Goal: Information Seeking & Learning: Learn about a topic

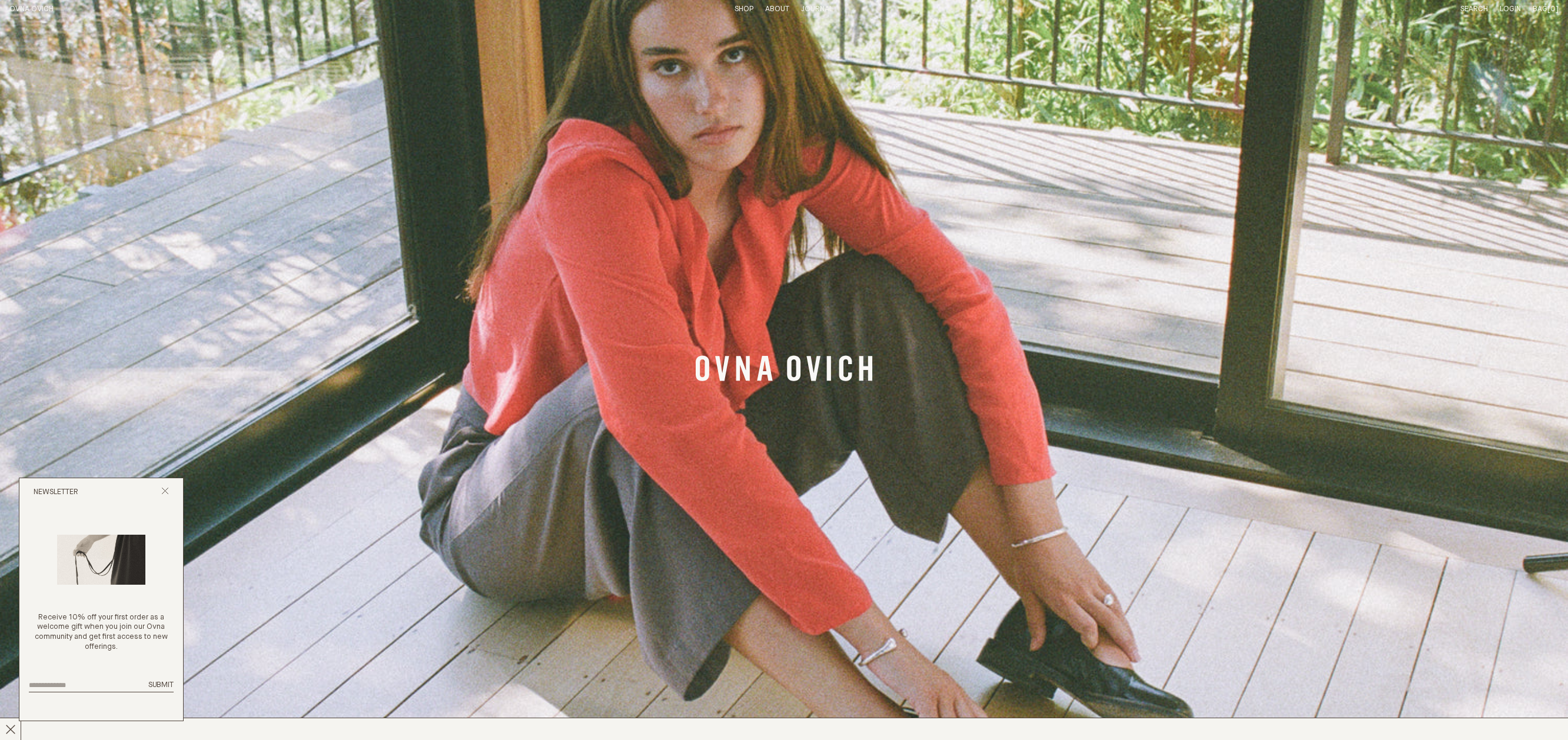
click at [115, 627] on p "Receive 10% off your first order as a welcome gift when you join our Ovna commu…" at bounding box center [101, 633] width 145 height 40
drag, startPoint x: 149, startPoint y: 625, endPoint x: 72, endPoint y: 636, distance: 77.8
click at [72, 636] on p "Receive 10% off your first order as a welcome gift when you join our Ovna commu…" at bounding box center [101, 633] width 145 height 40
copy p "Ovna community"
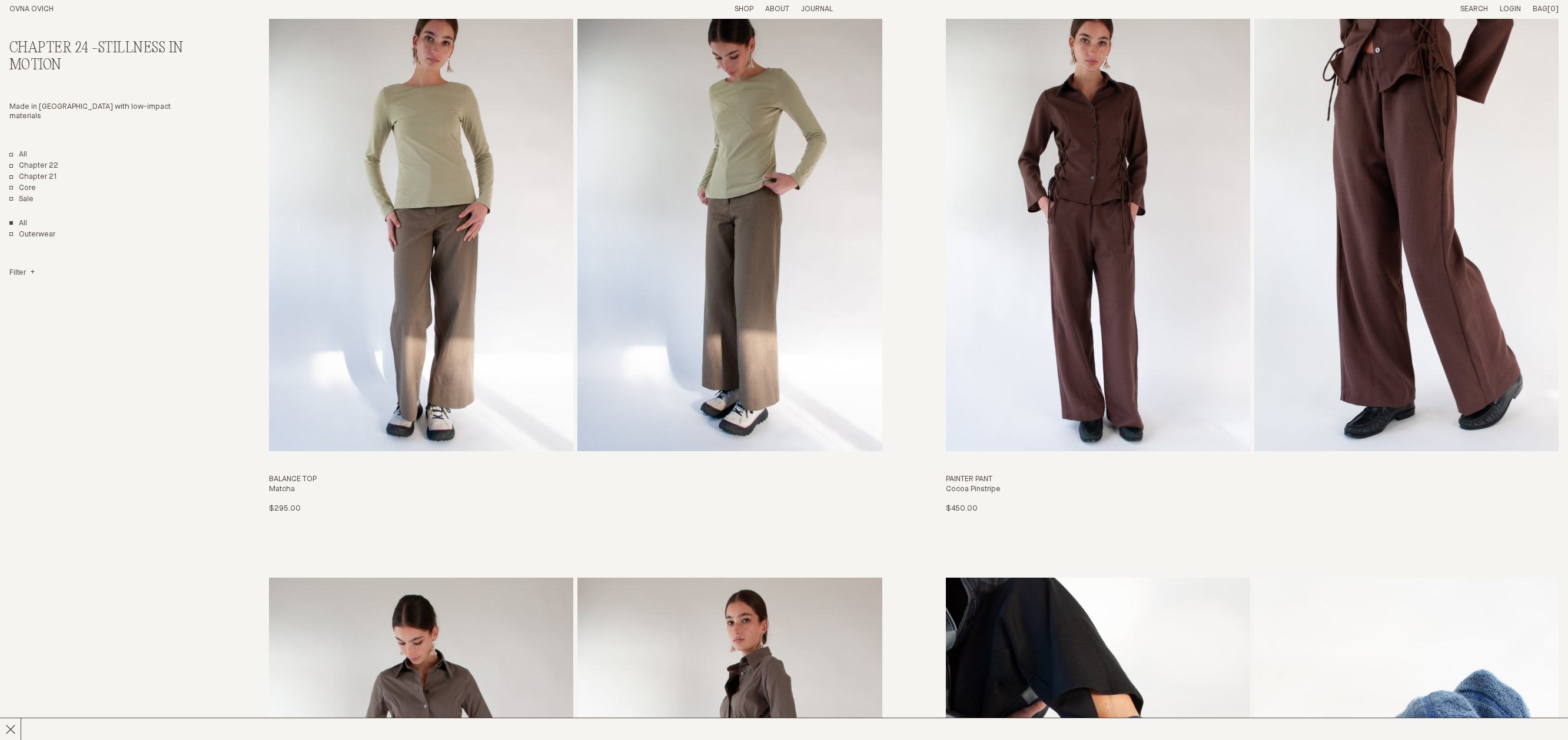
scroll to position [3560, 0]
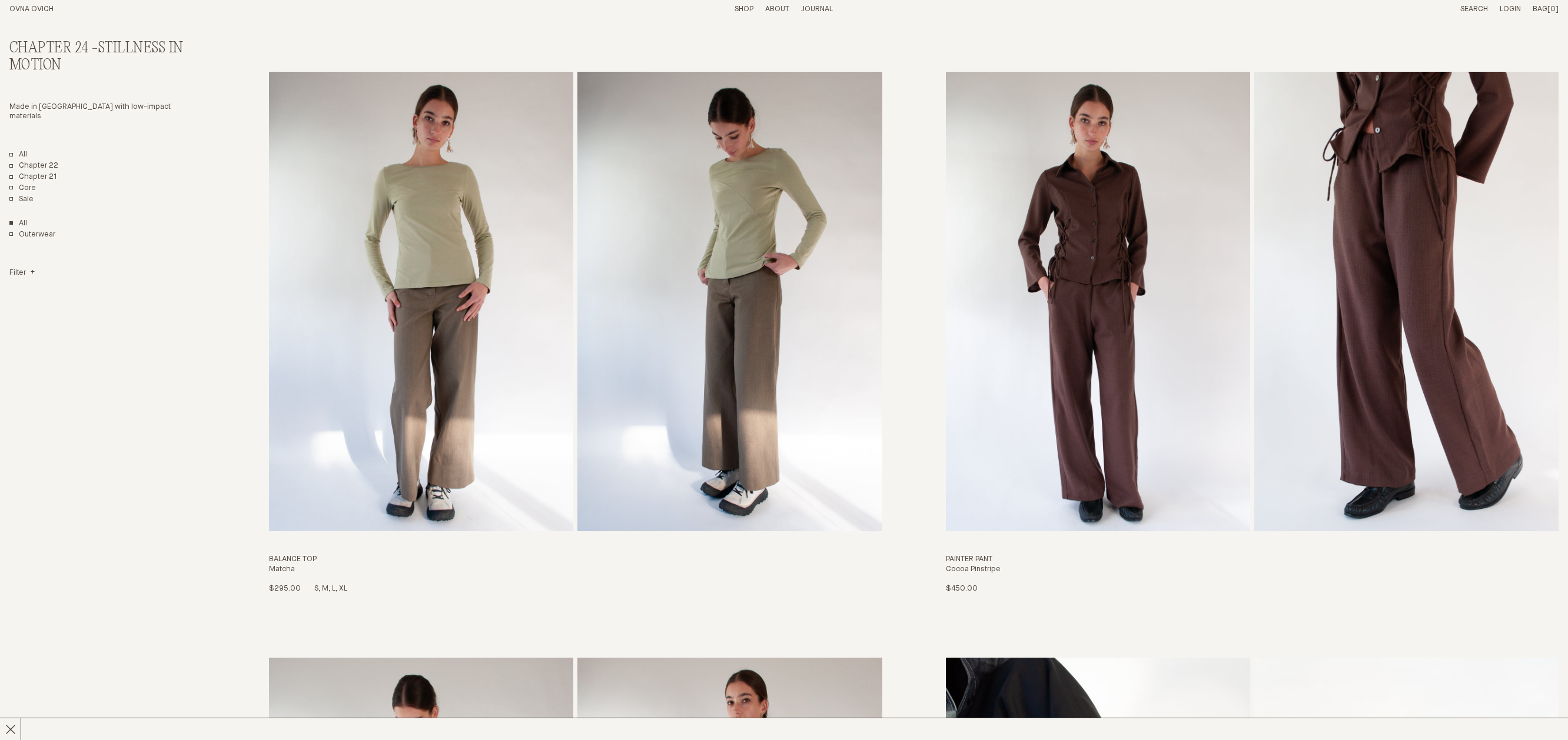
click at [580, 307] on img "Balance Top" at bounding box center [729, 301] width 304 height 459
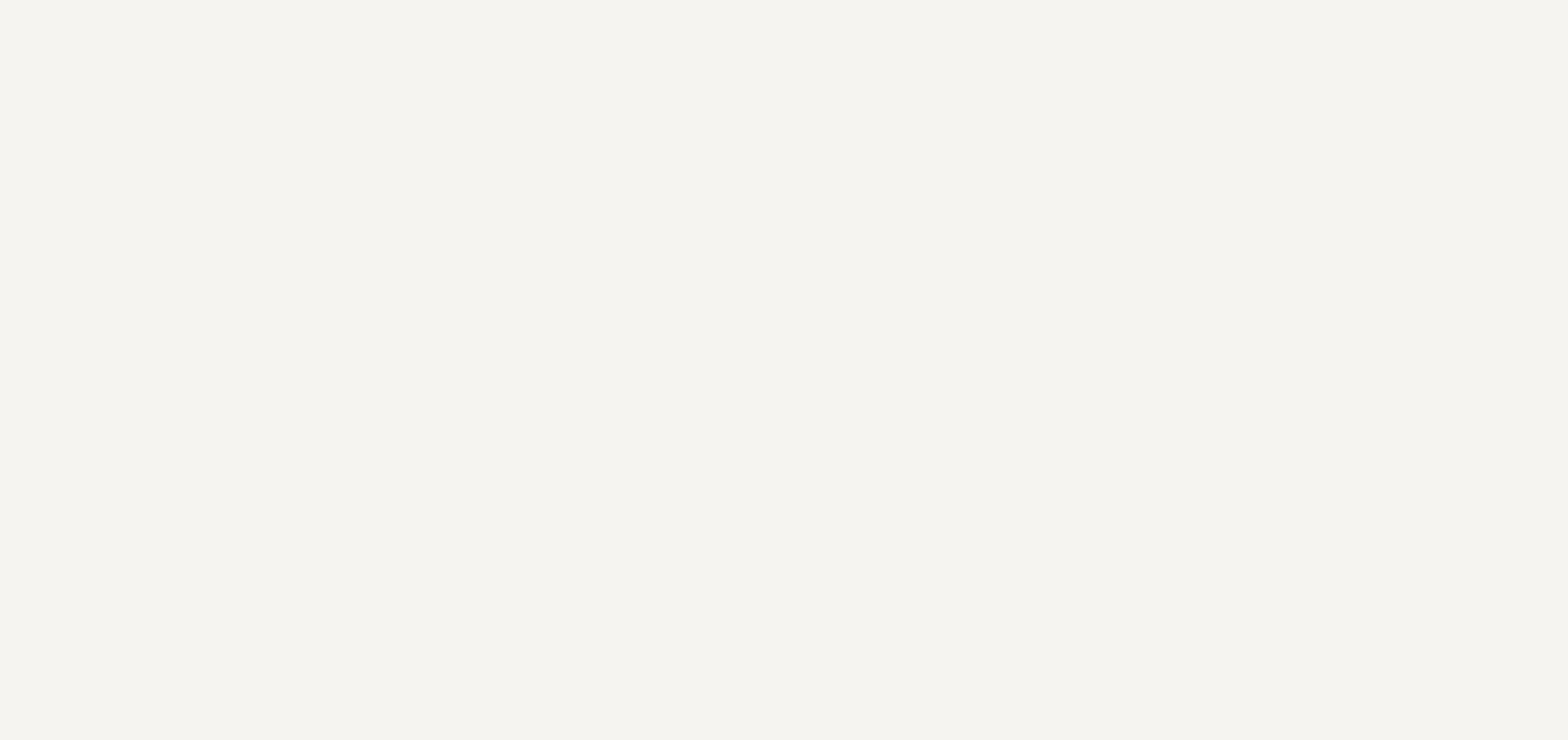
scroll to position [3488, 0]
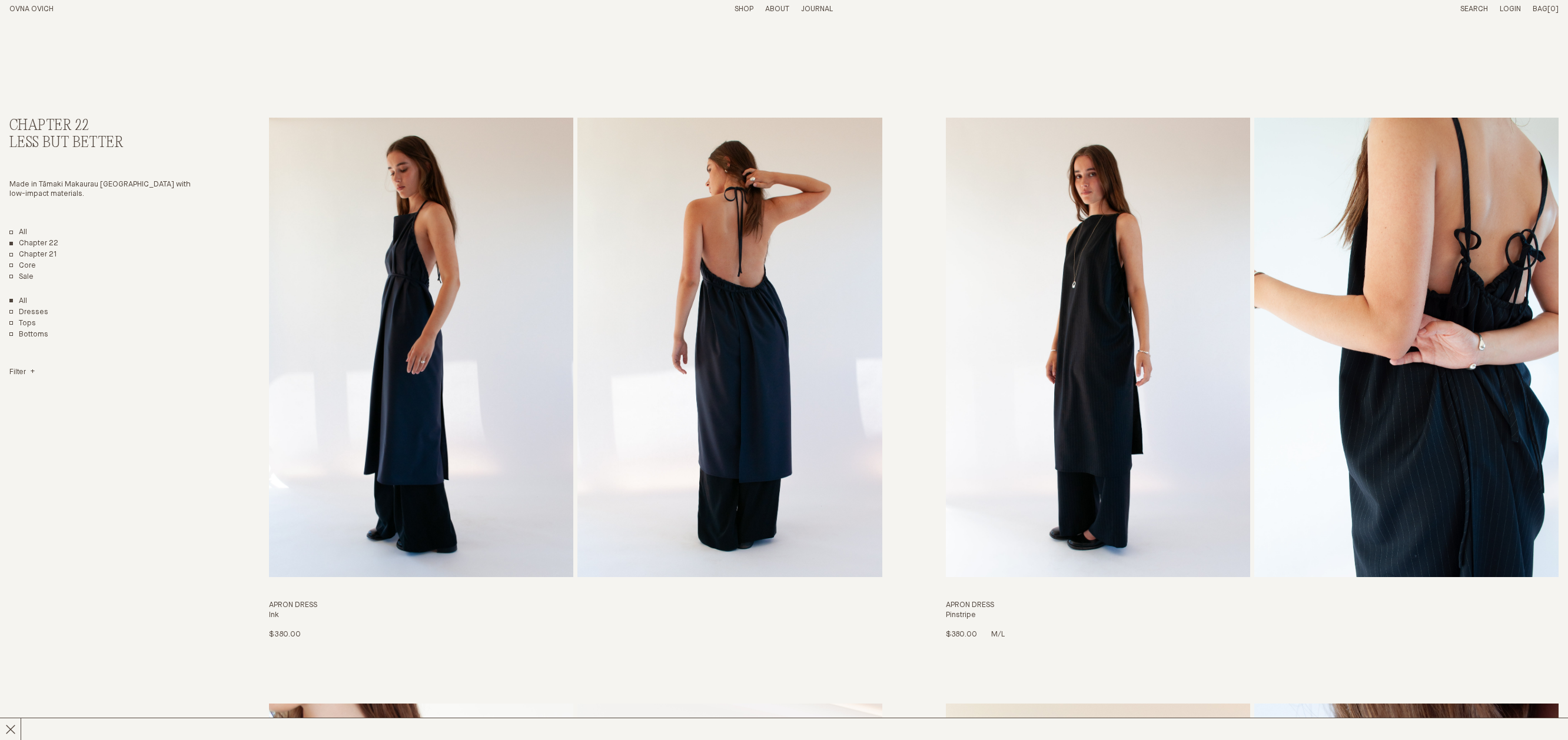
scroll to position [2, 0]
